Goal: Task Accomplishment & Management: Use online tool/utility

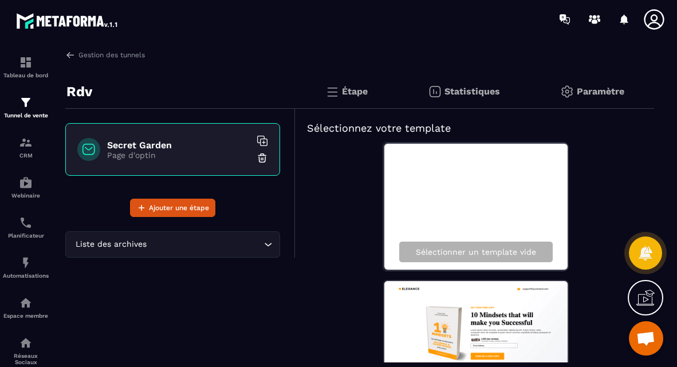
scroll to position [1535, 0]
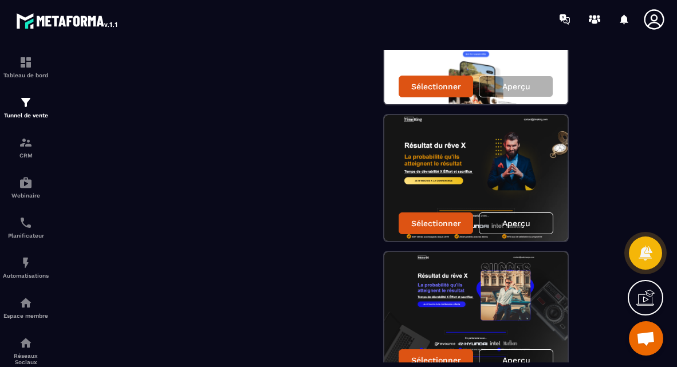
click at [260, 178] on div "Rdv Secret Garden Page d'optin Ajouter une étape Liste des archives Loading..." at bounding box center [180, 366] width 230 height 3655
click at [28, 101] on img at bounding box center [26, 103] width 14 height 14
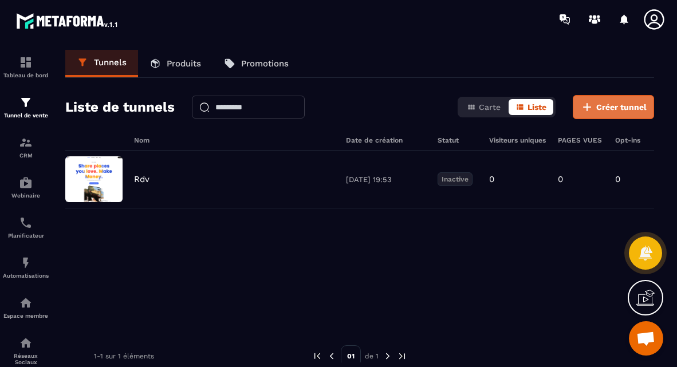
click at [597, 110] on span "Créer tunnel" at bounding box center [621, 106] width 50 height 11
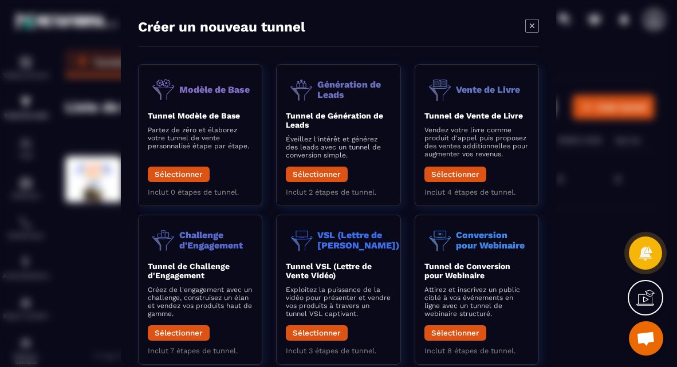
scroll to position [0, 0]
click at [649, 338] on span "Ouvrir le chat" at bounding box center [645, 340] width 19 height 16
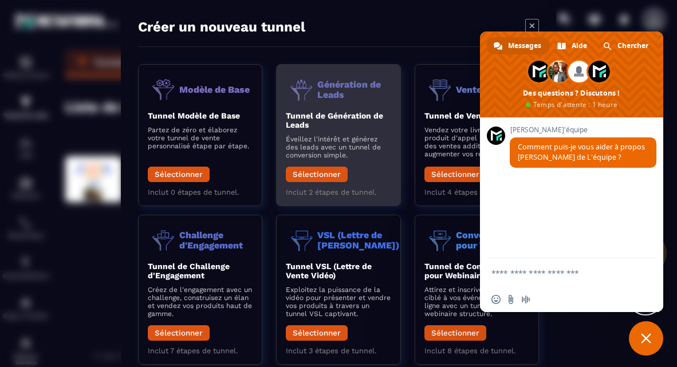
click at [415, 108] on div "Génération de Leads Tunnel de Génération de Leads Éveillez l'intérêt et générez…" at bounding box center [477, 135] width 124 height 142
click at [317, 172] on button "Sélectionner" at bounding box center [317, 173] width 62 height 15
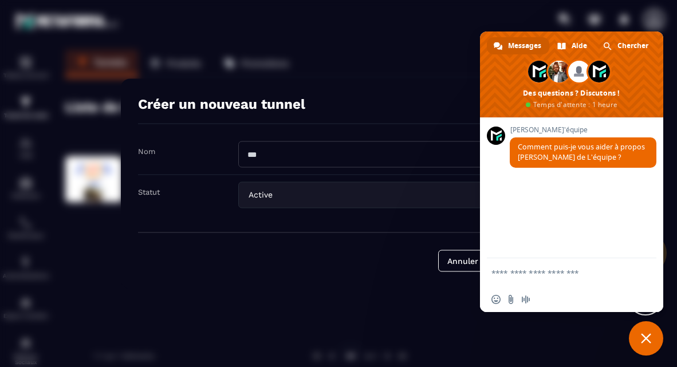
click at [654, 342] on span "Fermer le chat" at bounding box center [646, 338] width 34 height 34
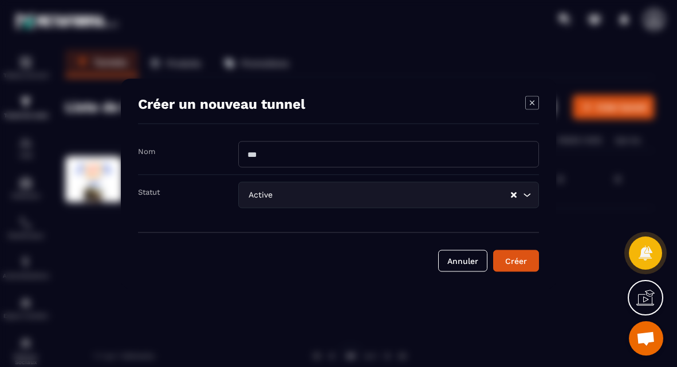
click at [261, 153] on input "Modal window" at bounding box center [388, 154] width 301 height 26
type input "**********"
click at [284, 197] on input "Search for option" at bounding box center [392, 194] width 235 height 13
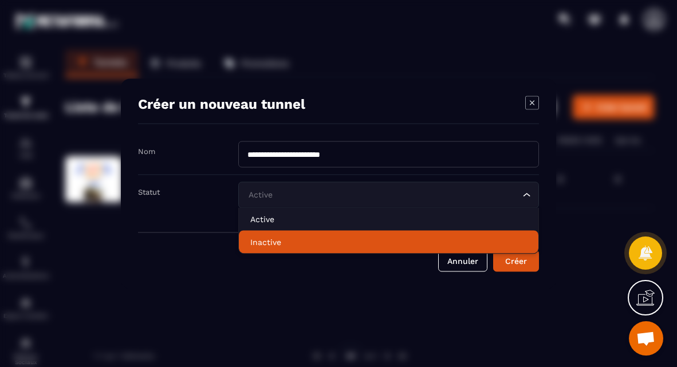
click at [280, 237] on p "Inactive" at bounding box center [388, 241] width 277 height 11
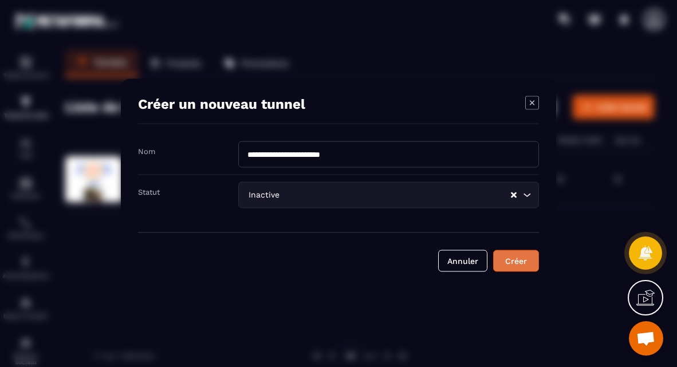
click at [526, 256] on div "Créer" at bounding box center [516, 260] width 31 height 11
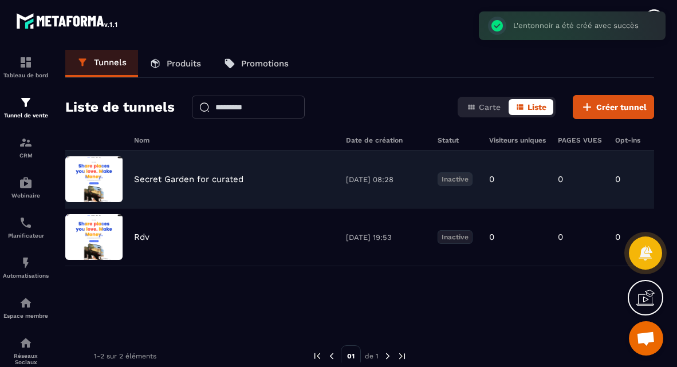
click at [135, 209] on div "Secret Garden for curated [DATE] 08:28 Inactive 0 0 0 0,00 € 0" at bounding box center [359, 238] width 589 height 58
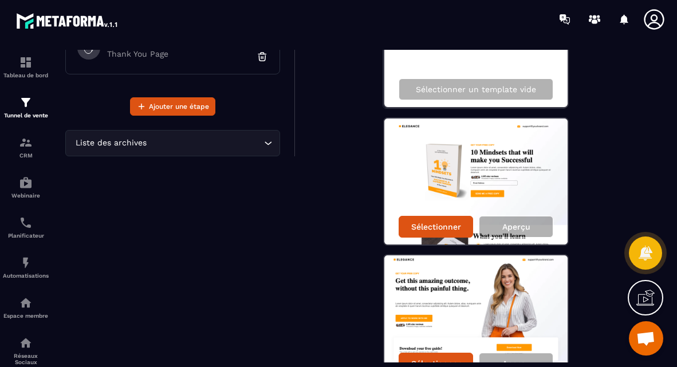
scroll to position [164, 0]
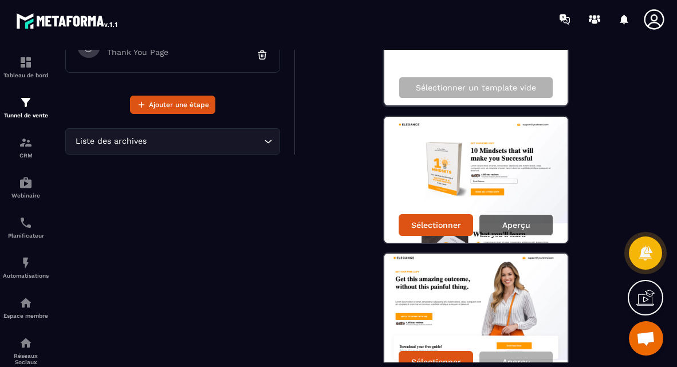
click at [506, 222] on p "Aperçu" at bounding box center [516, 225] width 28 height 9
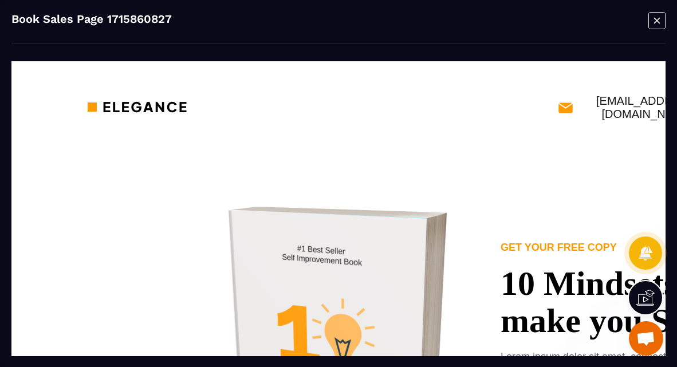
scroll to position [0, 0]
click at [660, 18] on icon "Modal window" at bounding box center [657, 20] width 6 height 6
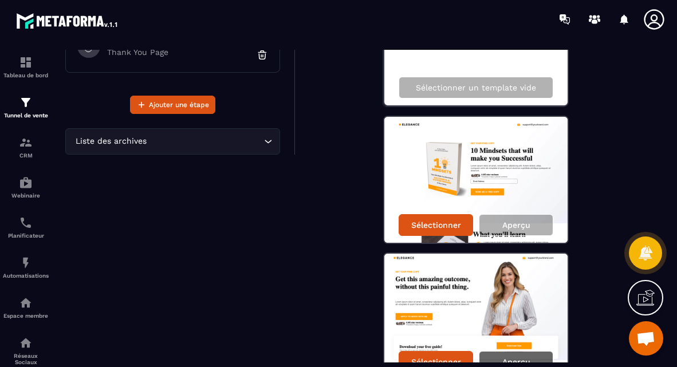
click at [510, 355] on div "Aperçu" at bounding box center [516, 362] width 74 height 22
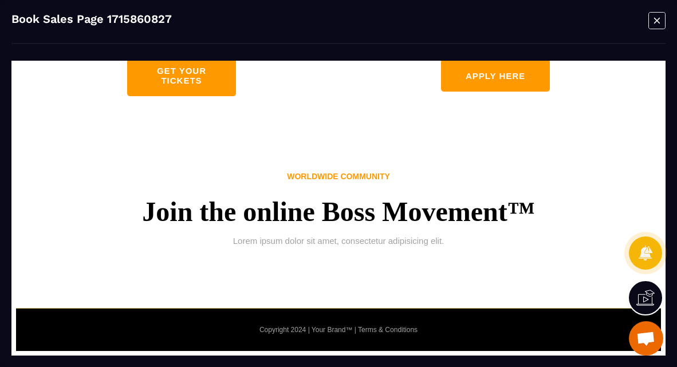
scroll to position [2927, 0]
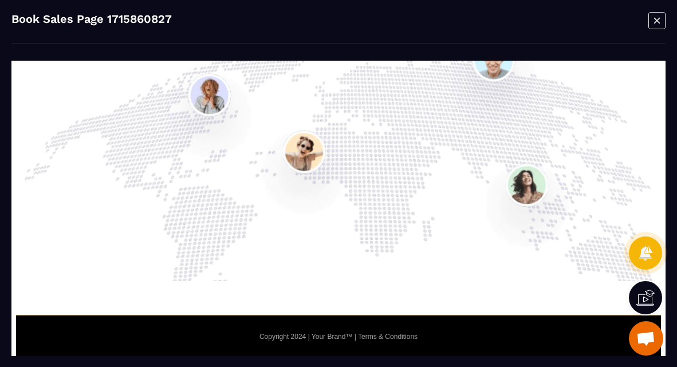
click at [655, 19] on icon "Modal window" at bounding box center [657, 20] width 6 height 6
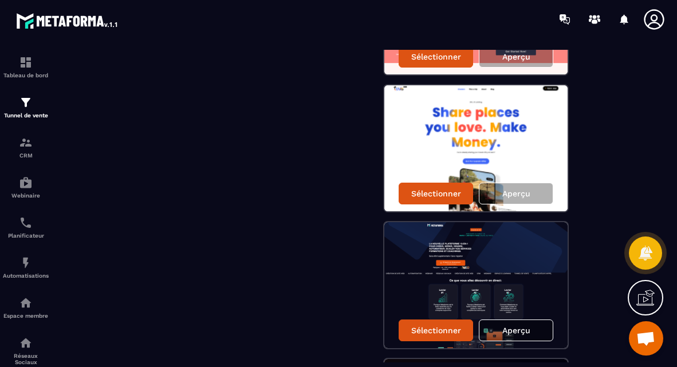
scroll to position [886, 0]
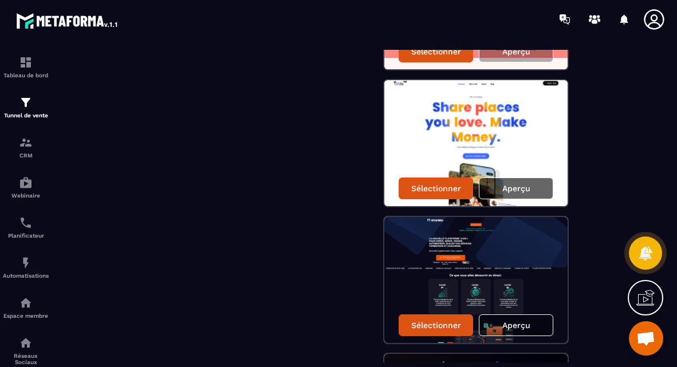
click at [533, 188] on div "Aperçu" at bounding box center [516, 189] width 74 height 22
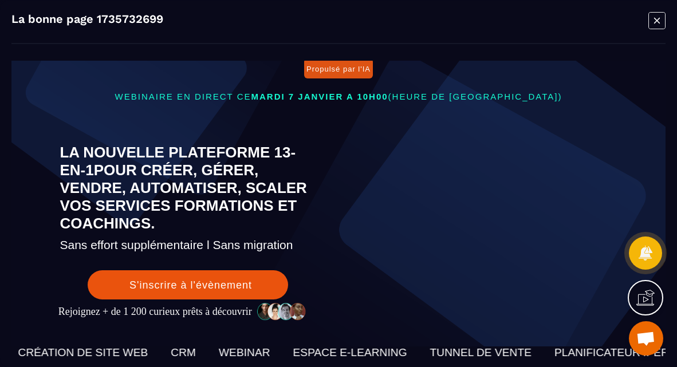
scroll to position [0, 0]
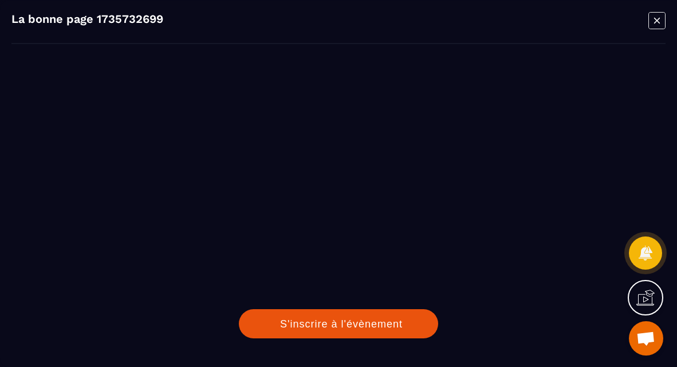
click at [649, 39] on div "La bonne page 1735732699" at bounding box center [338, 27] width 654 height 32
click at [657, 18] on icon "Modal window" at bounding box center [657, 20] width 17 height 18
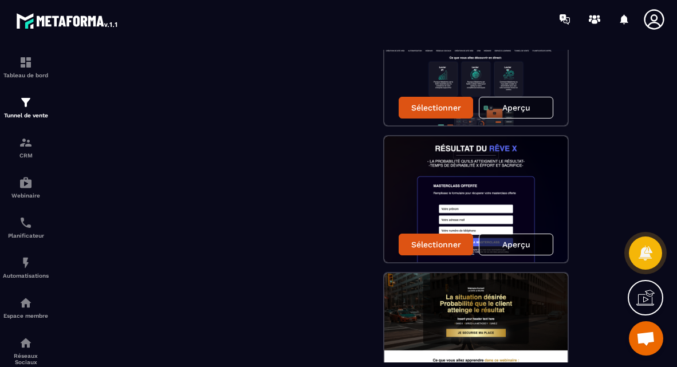
click at [518, 246] on p "Aperçu" at bounding box center [516, 244] width 28 height 9
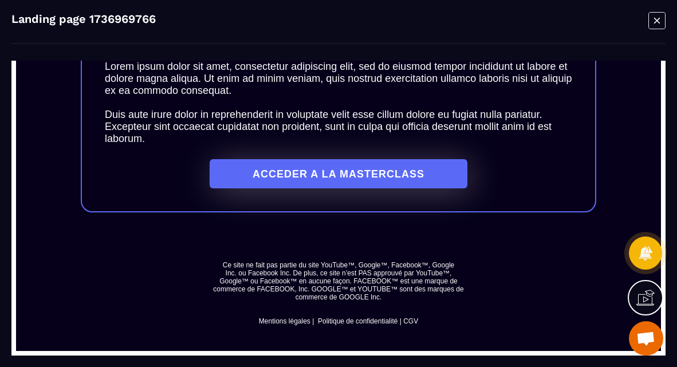
click at [653, 25] on icon "Modal window" at bounding box center [657, 20] width 17 height 18
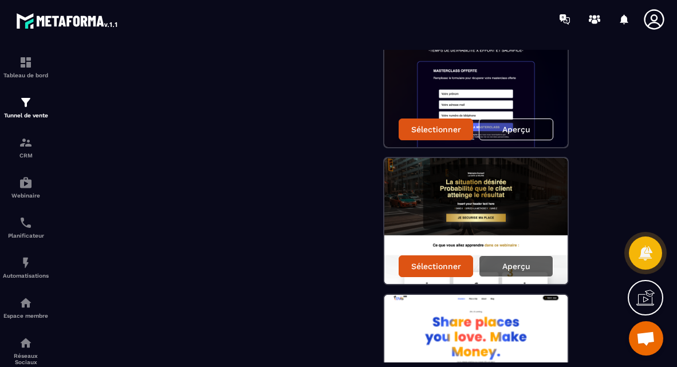
click at [514, 266] on p "Aperçu" at bounding box center [516, 266] width 28 height 9
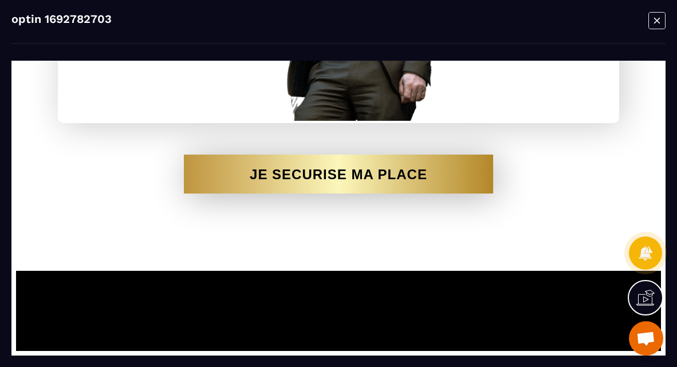
click at [659, 19] on icon "Modal window" at bounding box center [657, 20] width 17 height 18
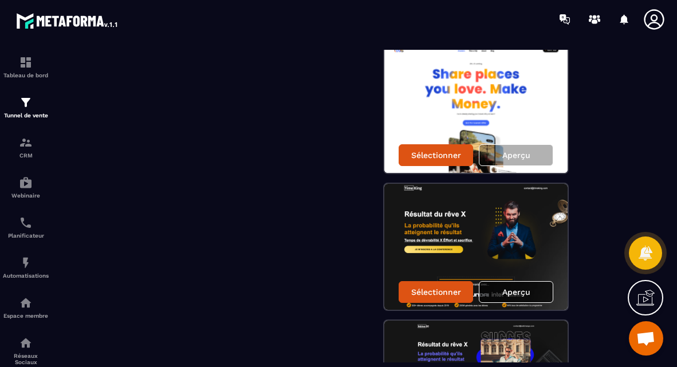
click at [509, 290] on p "Aperçu" at bounding box center [516, 292] width 28 height 9
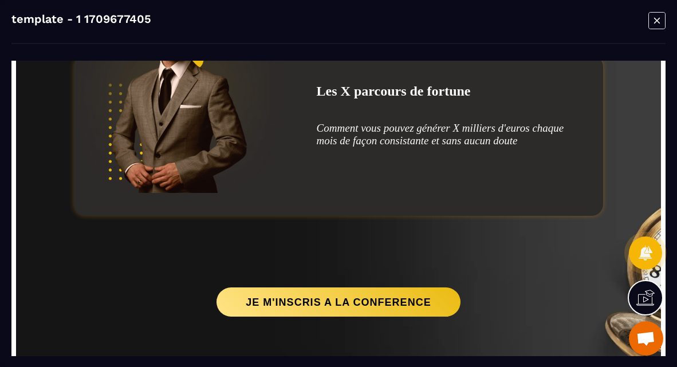
click at [651, 26] on icon "Modal window" at bounding box center [657, 20] width 17 height 18
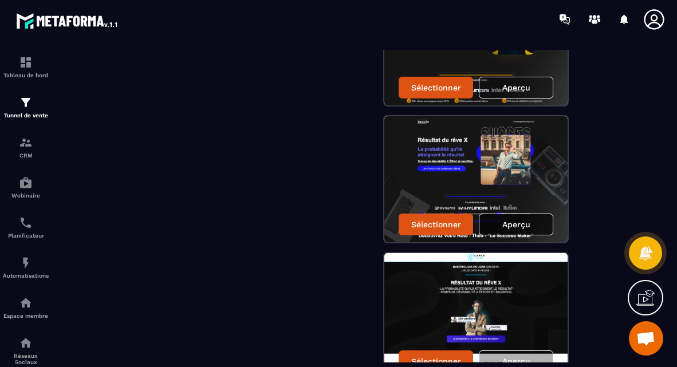
click at [520, 227] on p "Aperçu" at bounding box center [516, 224] width 28 height 9
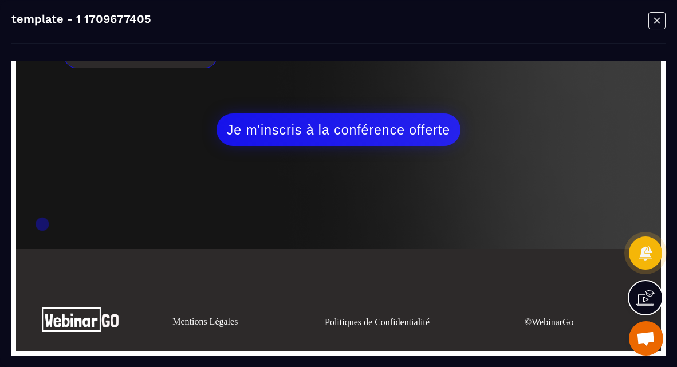
scroll to position [1400, 0]
click at [652, 23] on icon "Modal window" at bounding box center [657, 20] width 17 height 18
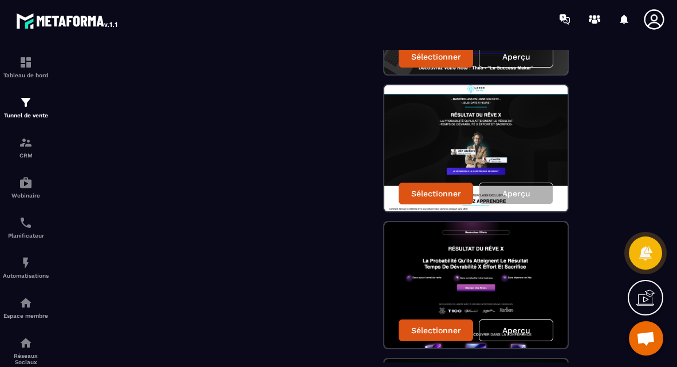
scroll to position [1840, 0]
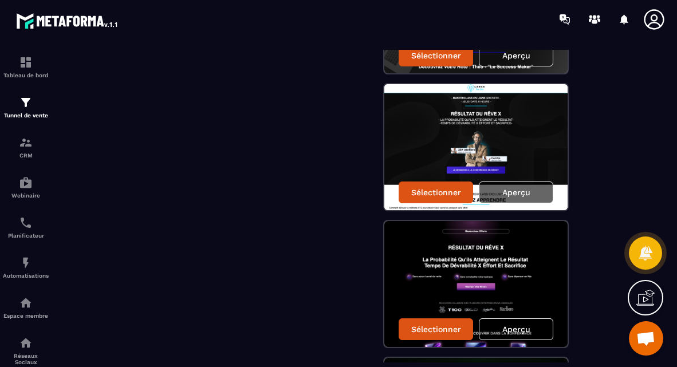
click at [548, 201] on div "Aperçu" at bounding box center [516, 193] width 74 height 22
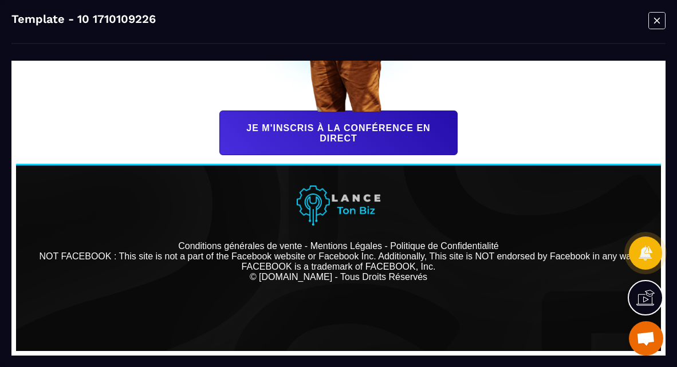
scroll to position [1086, 0]
click at [653, 21] on icon "Modal window" at bounding box center [657, 20] width 17 height 18
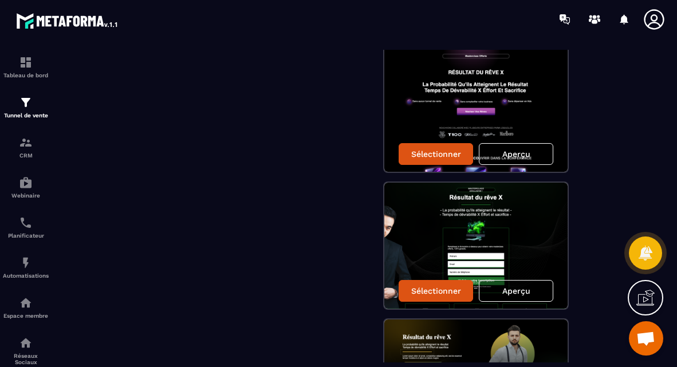
scroll to position [2017, 0]
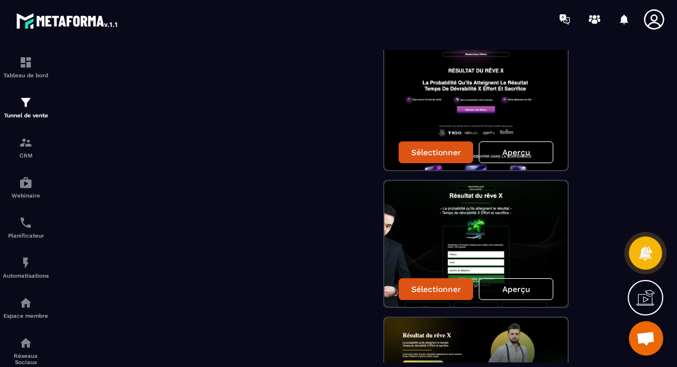
click at [518, 290] on p "Aperçu" at bounding box center [516, 289] width 28 height 9
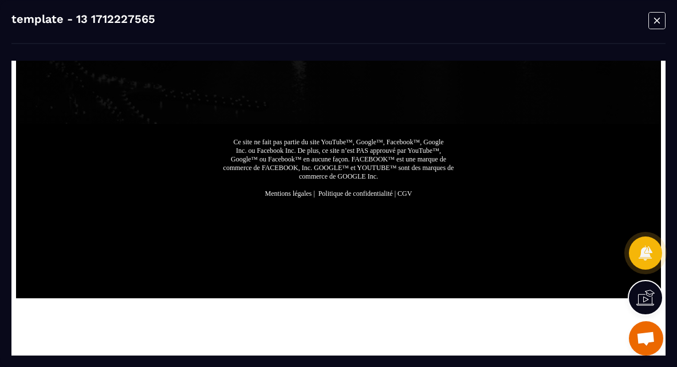
scroll to position [1687, 0]
click at [657, 23] on icon "Modal window" at bounding box center [657, 20] width 17 height 18
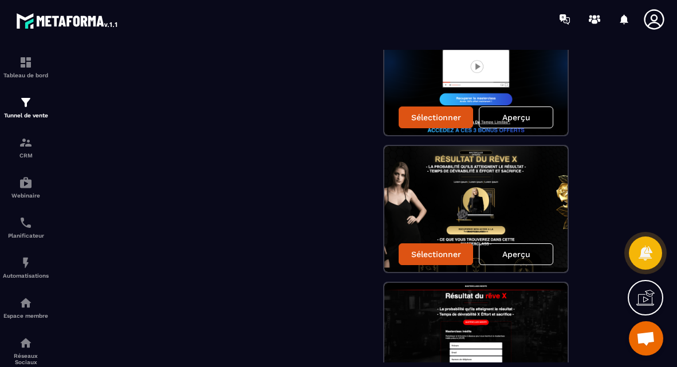
scroll to position [2738, 0]
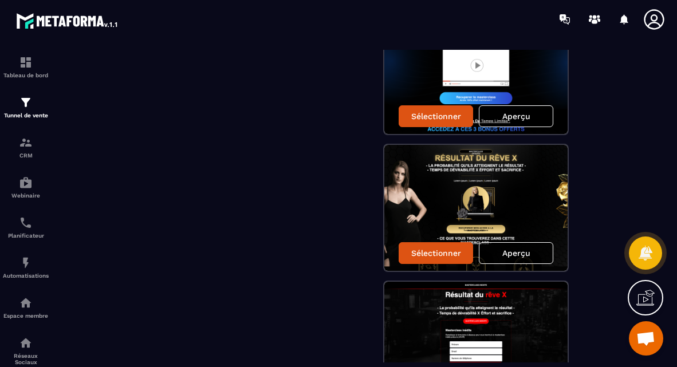
click at [520, 257] on p "Aperçu" at bounding box center [516, 253] width 28 height 9
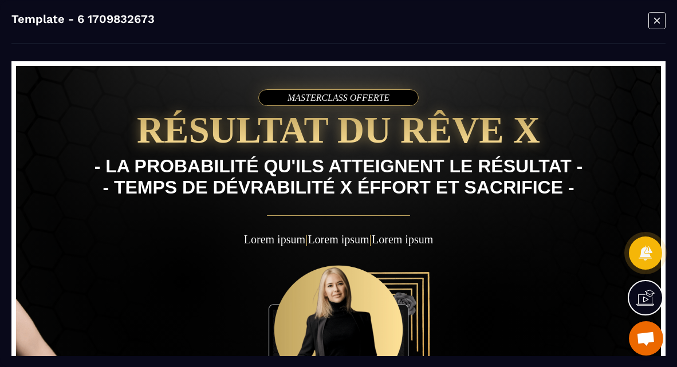
scroll to position [0, 0]
click at [656, 22] on icon "Modal window" at bounding box center [657, 20] width 6 height 6
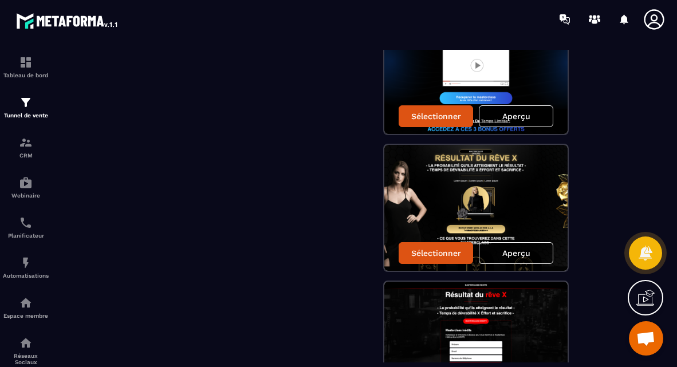
click at [450, 331] on img at bounding box center [475, 345] width 183 height 126
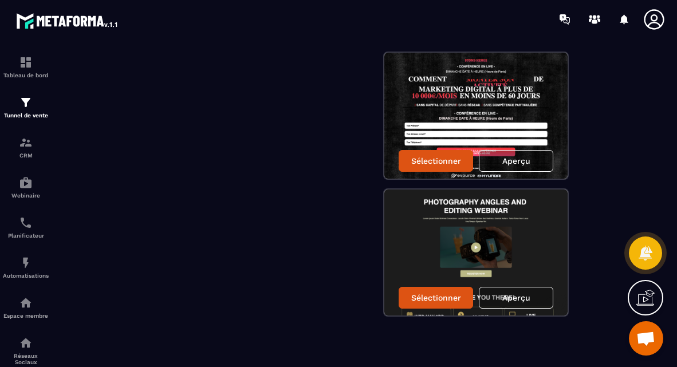
scroll to position [3378, 0]
click at [504, 301] on p "Aperçu" at bounding box center [516, 297] width 28 height 9
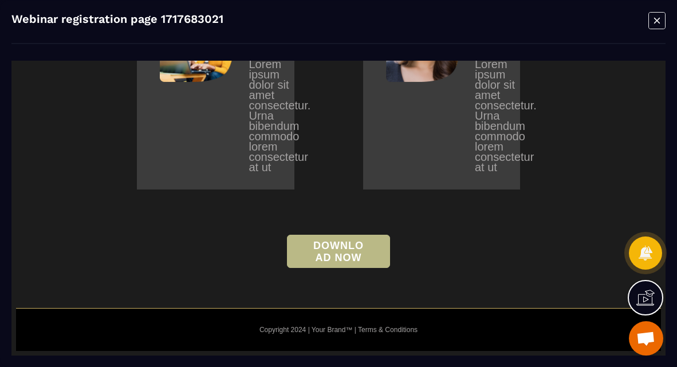
scroll to position [1374, 0]
